Goal: Navigation & Orientation: Find specific page/section

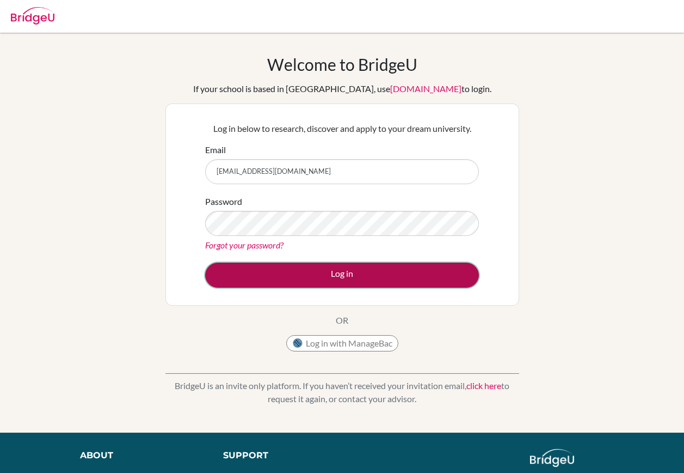
click at [320, 280] on button "Log in" at bounding box center [342, 274] width 274 height 25
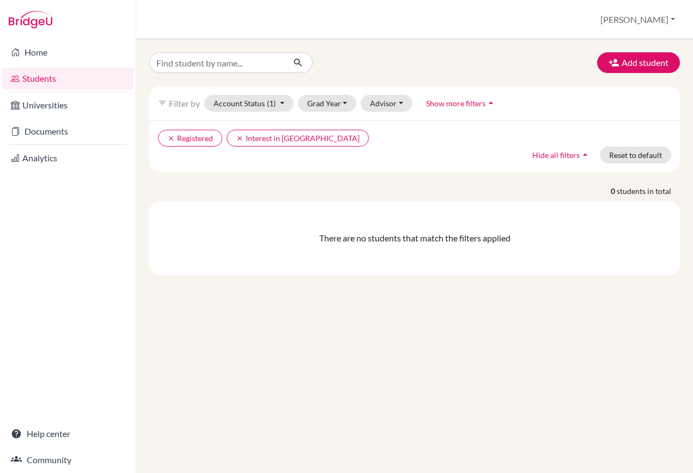
click at [28, 77] on link "Students" at bounding box center [67, 79] width 131 height 22
click at [35, 54] on link "Home" at bounding box center [67, 52] width 131 height 22
click at [275, 105] on span "(1)" at bounding box center [271, 103] width 9 height 9
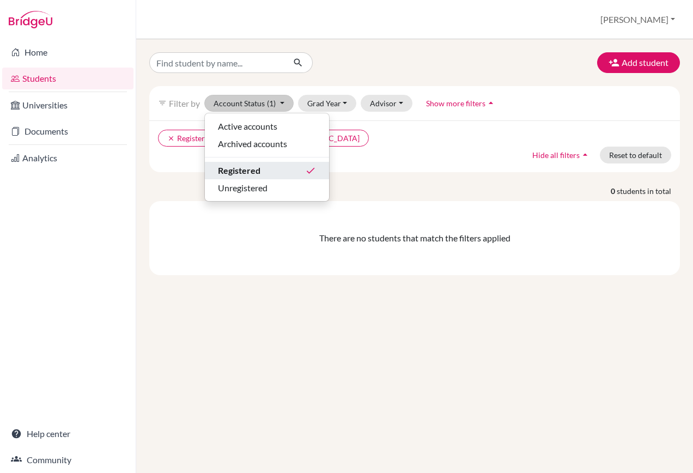
click at [260, 166] on span "Registered" at bounding box center [239, 170] width 42 height 13
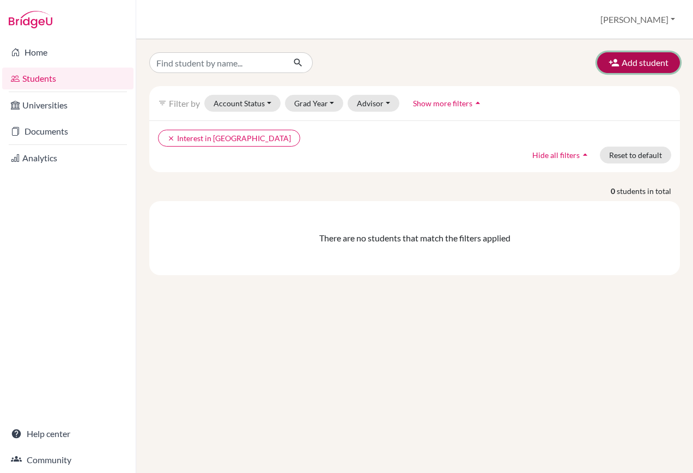
click at [610, 60] on icon "button" at bounding box center [613, 62] width 11 height 11
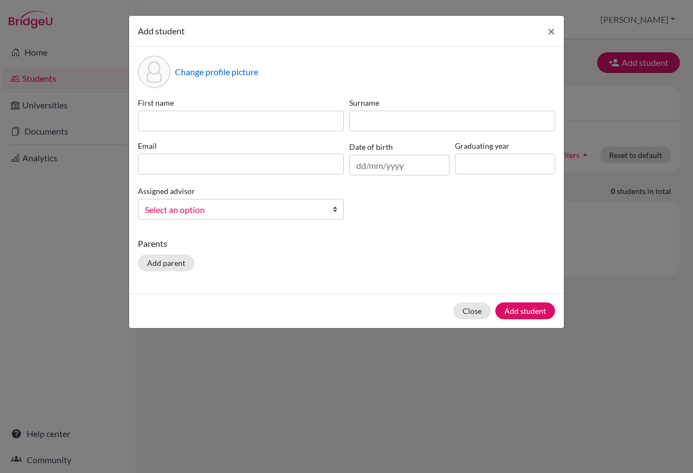
click at [38, 240] on div "Add student × Change profile picture First name Surname Email Date of birth Gra…" at bounding box center [346, 236] width 693 height 473
click at [36, 107] on div "Add student × Change profile picture First name Surname Email Date of birth Gra…" at bounding box center [346, 236] width 693 height 473
click at [465, 306] on button "Close" at bounding box center [472, 310] width 38 height 17
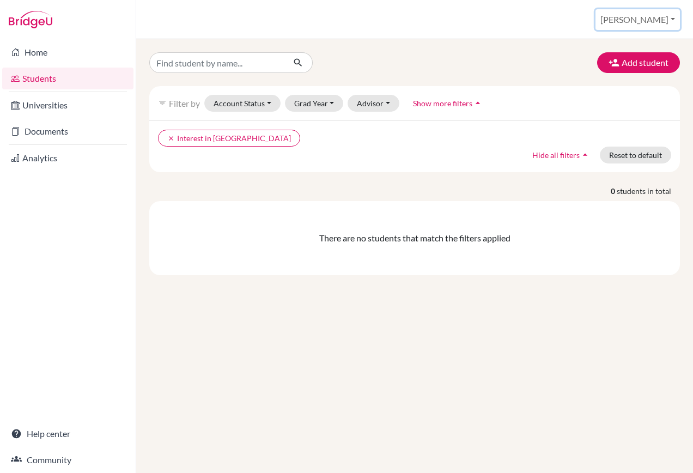
click at [665, 22] on button "[PERSON_NAME]" at bounding box center [637, 19] width 84 height 21
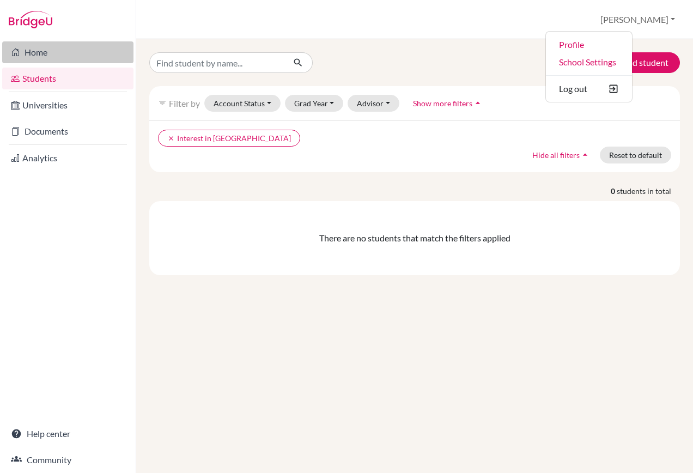
click at [38, 58] on link "Home" at bounding box center [67, 52] width 131 height 22
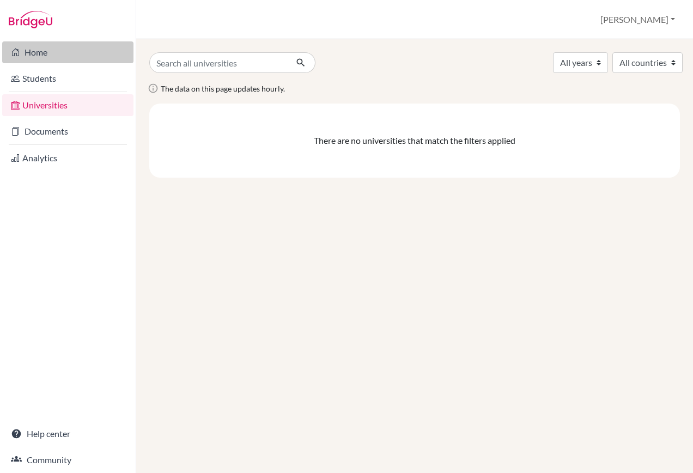
click at [31, 54] on link "Home" at bounding box center [67, 52] width 131 height 22
